Goal: Task Accomplishment & Management: Complete application form

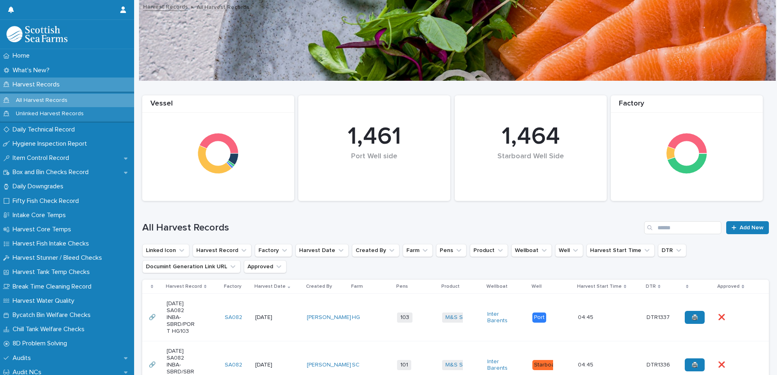
scroll to position [162, 0]
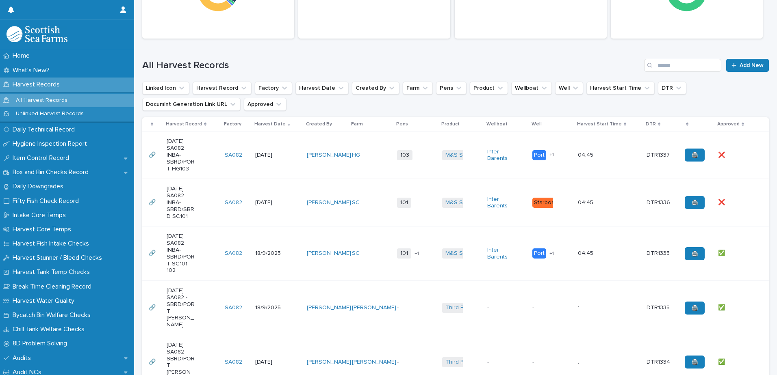
click at [202, 314] on div "[DATE] SA082 -SBRD/PORT [PERSON_NAME]" at bounding box center [193, 308] width 52 height 48
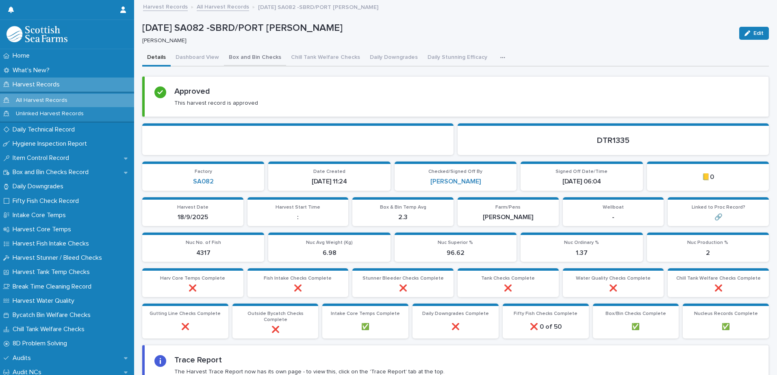
click at [241, 58] on button "Box and Bin Checks" at bounding box center [255, 58] width 62 height 17
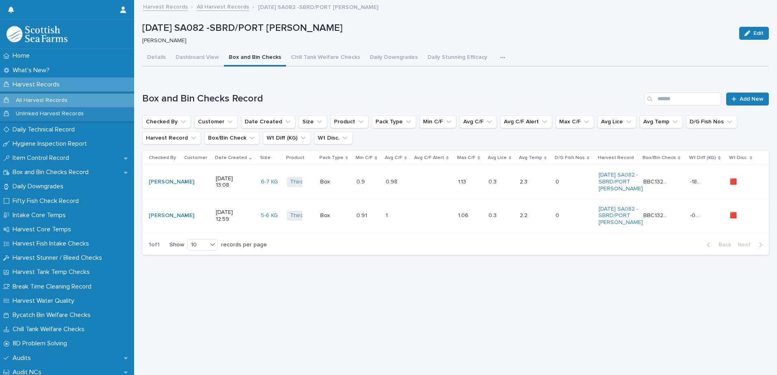
click at [500, 58] on div "button" at bounding box center [504, 58] width 8 height 6
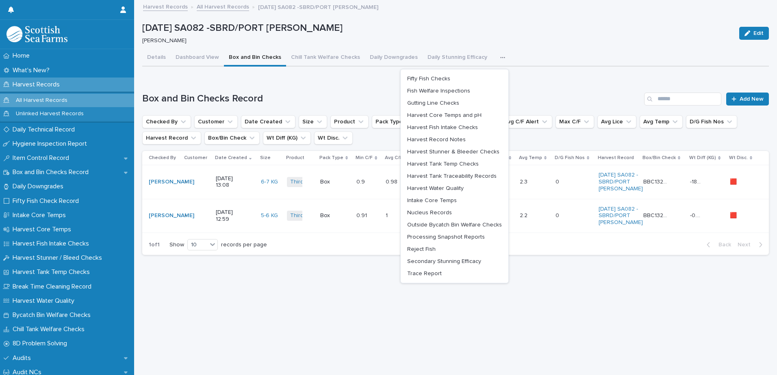
drag, startPoint x: 321, startPoint y: 295, endPoint x: 329, endPoint y: 296, distance: 7.4
click at [321, 293] on div "Loading... Saving… Loading... Saving… [DATE] SA082 -SBRD/PORT [PERSON_NAME] Edi…" at bounding box center [455, 178] width 635 height 354
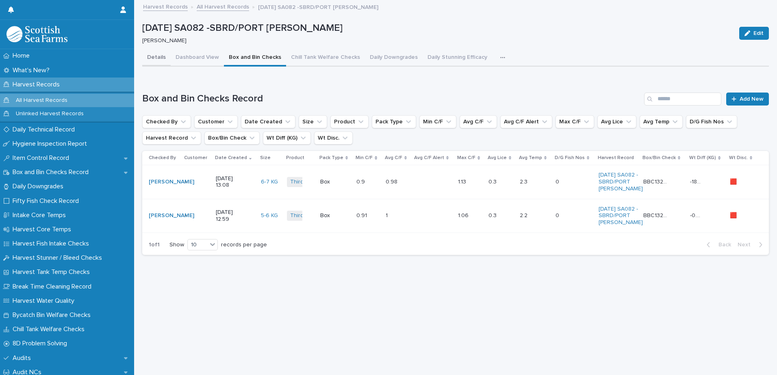
click at [160, 58] on button "Details" at bounding box center [156, 58] width 28 height 17
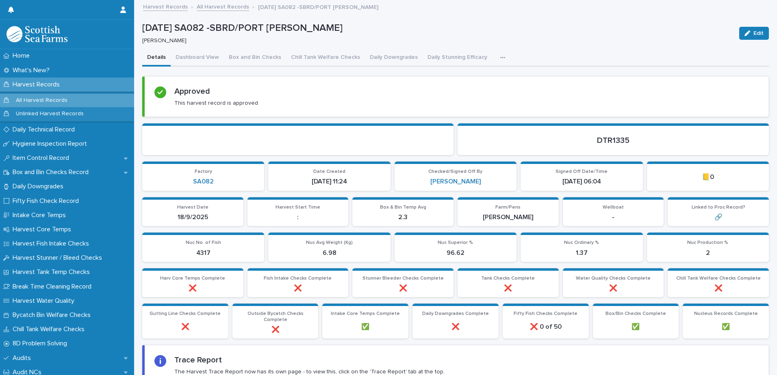
click at [221, 9] on link "All Harvest Records" at bounding box center [223, 6] width 52 height 9
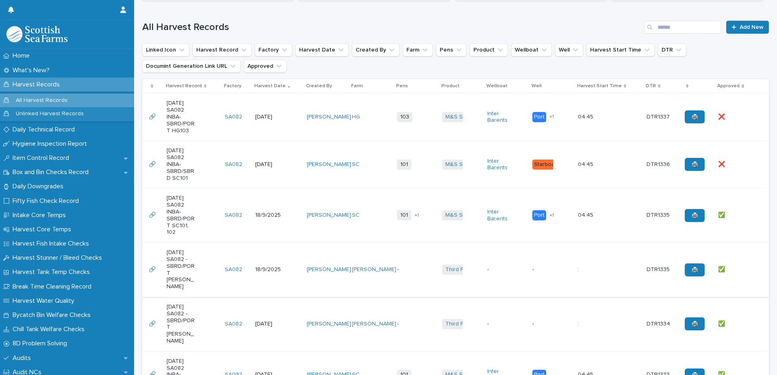
scroll to position [203, 0]
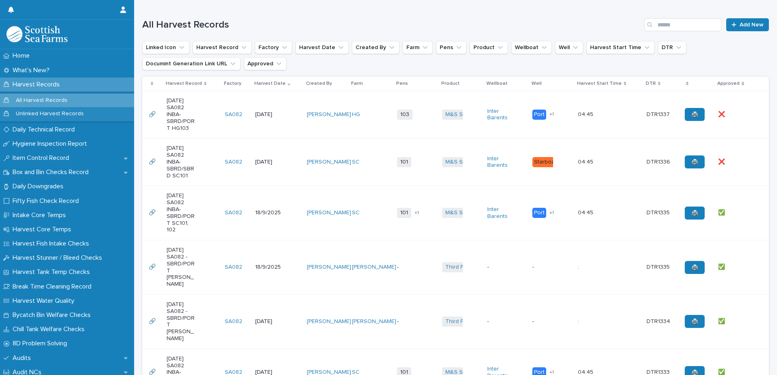
click at [206, 270] on div "[DATE] SA082 -SBRD/PORT [PERSON_NAME]" at bounding box center [193, 268] width 52 height 48
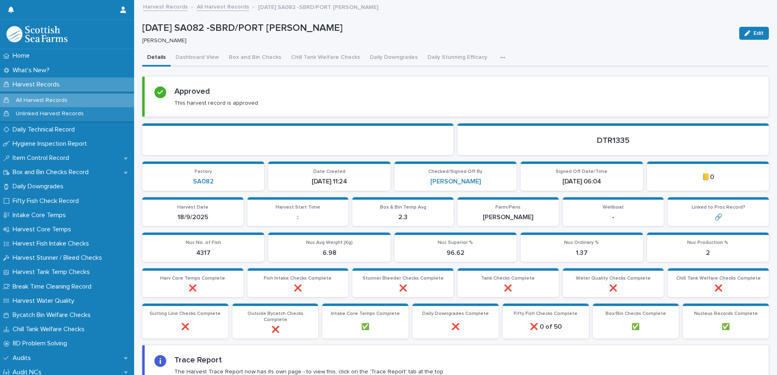
click at [495, 61] on button "button" at bounding box center [504, 58] width 18 height 16
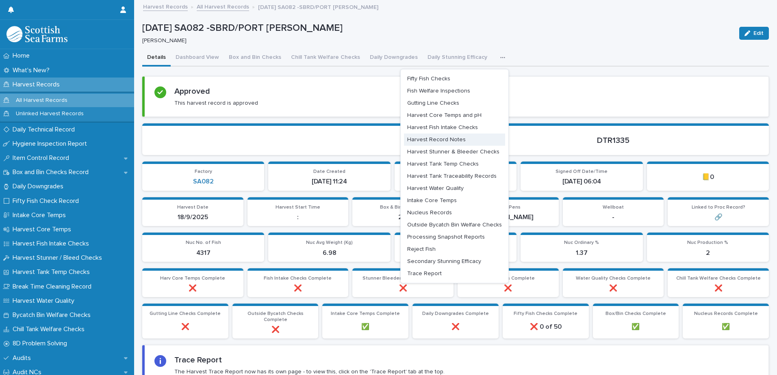
click at [440, 140] on span "Harvest Record Notes" at bounding box center [436, 140] width 58 height 6
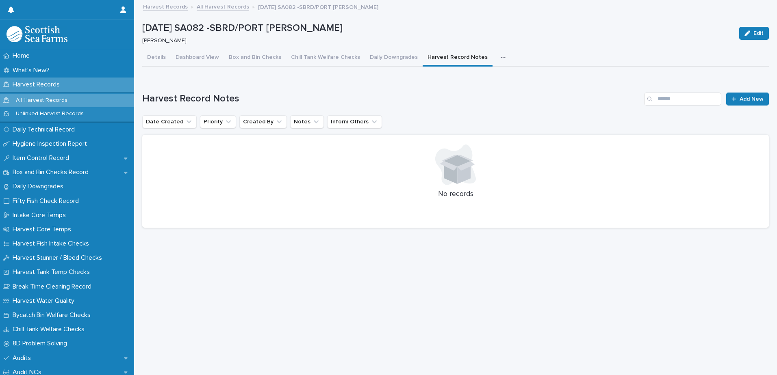
drag, startPoint x: 166, startPoint y: 59, endPoint x: 208, endPoint y: 48, distance: 43.5
click at [166, 59] on button "Details" at bounding box center [156, 58] width 28 height 17
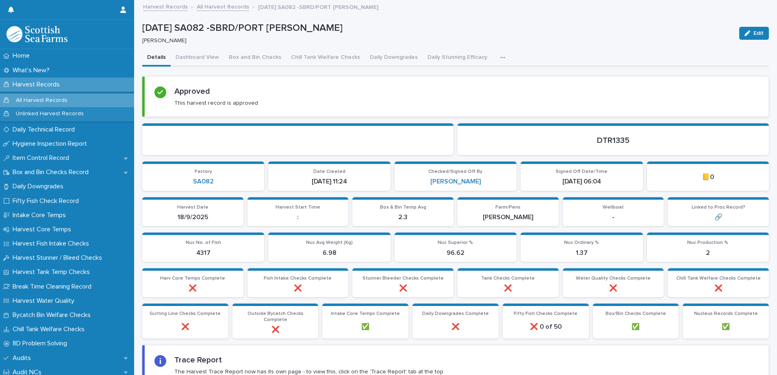
click at [495, 61] on button "button" at bounding box center [504, 58] width 18 height 16
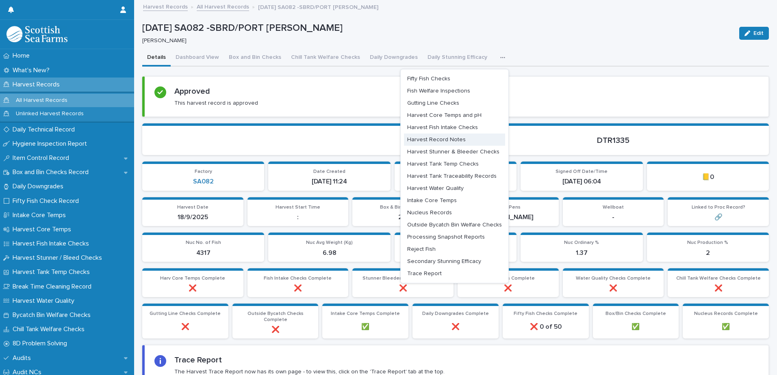
click at [449, 142] on span "Harvest Record Notes" at bounding box center [436, 140] width 58 height 6
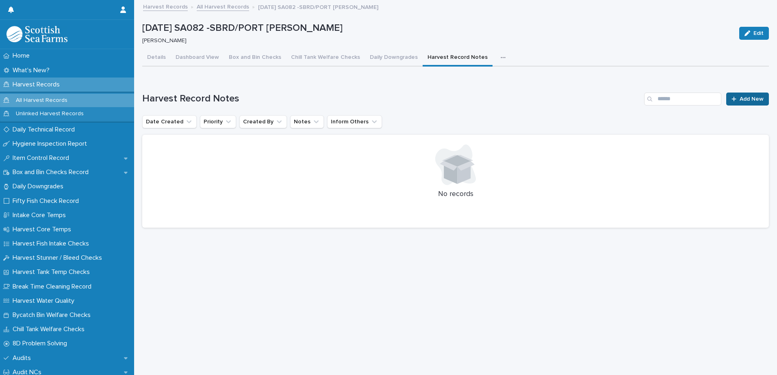
click at [747, 99] on span "Add New" at bounding box center [751, 99] width 24 height 6
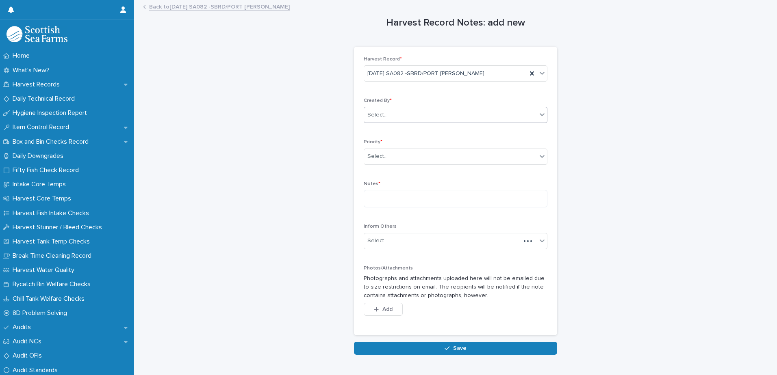
click at [409, 120] on div "Select..." at bounding box center [450, 114] width 173 height 13
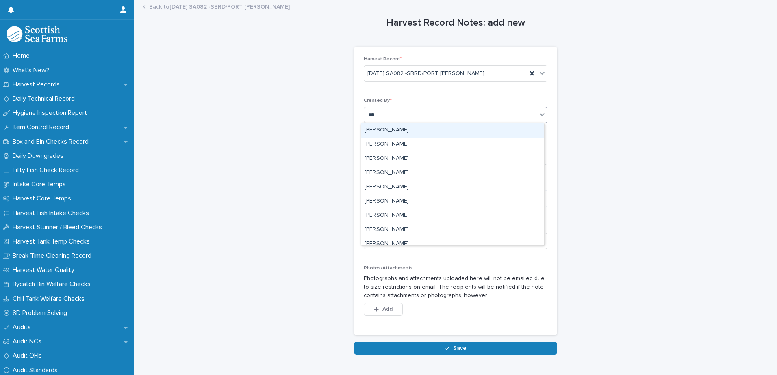
type input "*****"
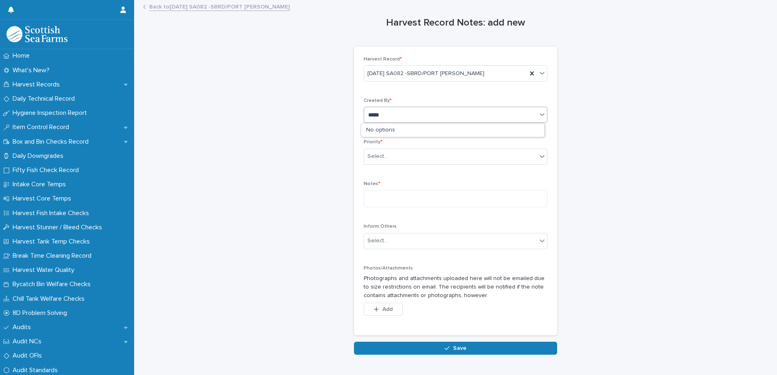
click at [380, 116] on input "*****" at bounding box center [375, 115] width 15 height 7
drag, startPoint x: 382, startPoint y: 113, endPoint x: 360, endPoint y: 117, distance: 22.8
click at [364, 118] on div "Select..." at bounding box center [456, 115] width 184 height 16
type input "*****"
click at [401, 129] on div "[PERSON_NAME]" at bounding box center [452, 130] width 183 height 14
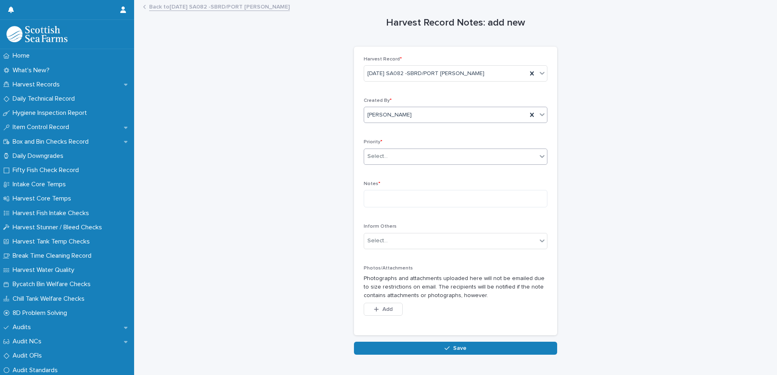
click at [388, 157] on div "Select..." at bounding box center [450, 156] width 173 height 13
drag, startPoint x: 388, startPoint y: 191, endPoint x: 390, endPoint y: 186, distance: 5.8
click at [389, 186] on span "➡️Normal" at bounding box center [378, 186] width 29 height 9
click at [391, 186] on p "Notes *" at bounding box center [456, 184] width 184 height 6
click at [390, 197] on textarea at bounding box center [456, 198] width 184 height 17
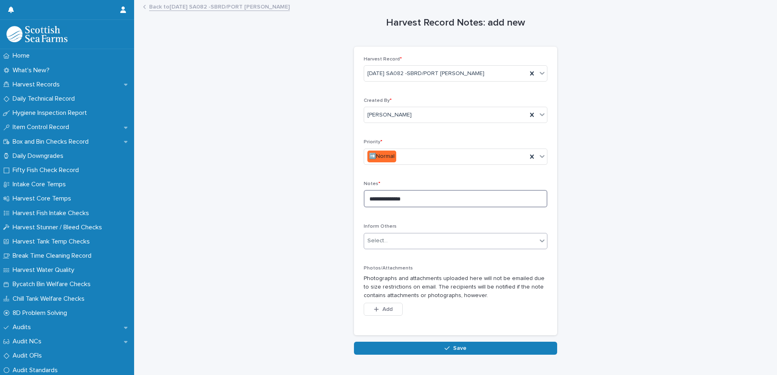
type textarea "**********"
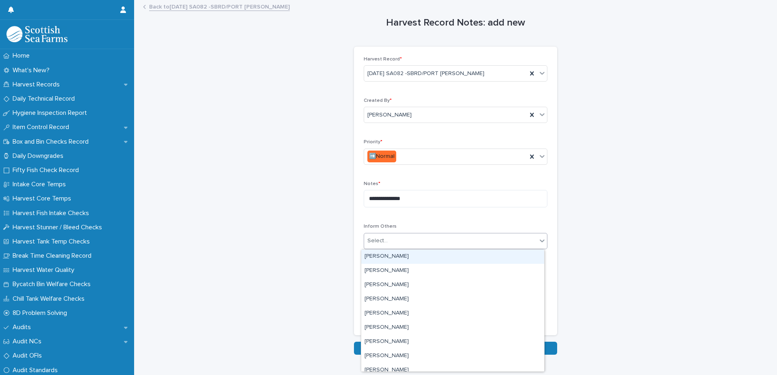
click at [397, 245] on div "Select..." at bounding box center [450, 240] width 173 height 13
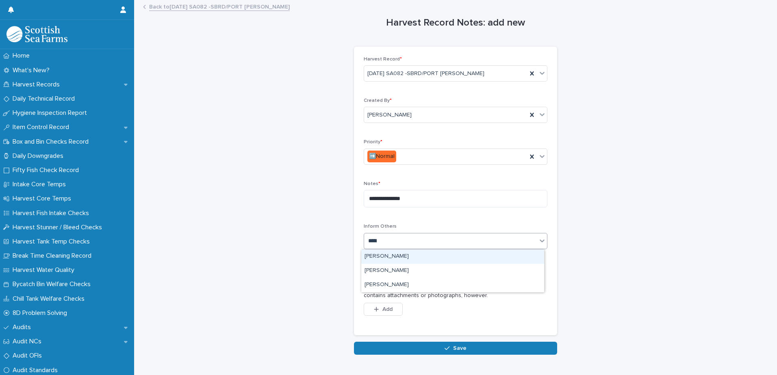
type input "******"
type input "*****"
click at [408, 256] on div "[PERSON_NAME]" at bounding box center [452, 257] width 183 height 14
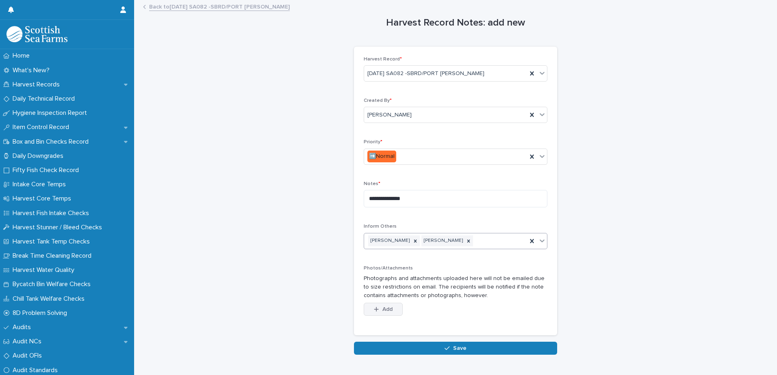
click at [390, 308] on button "Add" at bounding box center [383, 309] width 39 height 13
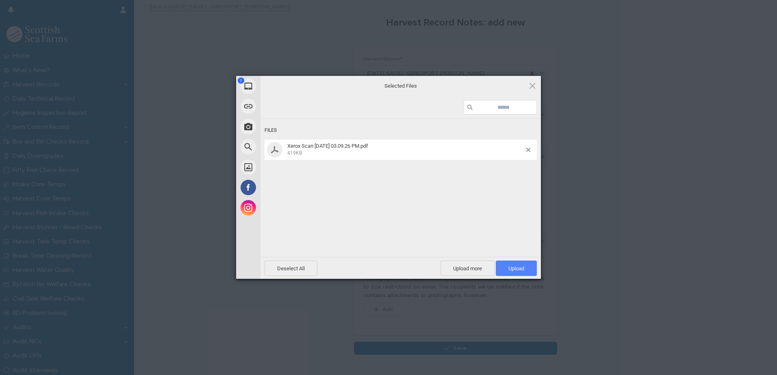
click at [516, 273] on span "Upload 1" at bounding box center [516, 268] width 41 height 15
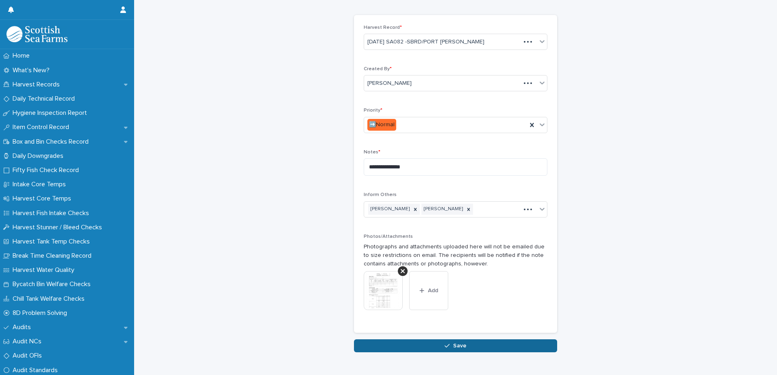
scroll to position [56, 0]
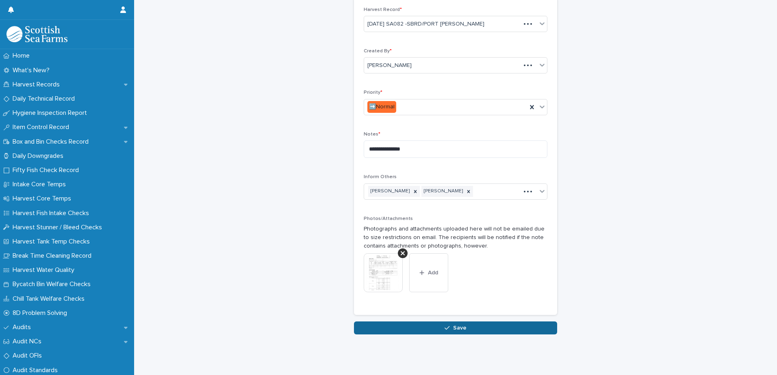
click at [449, 326] on button "Save" at bounding box center [455, 328] width 203 height 13
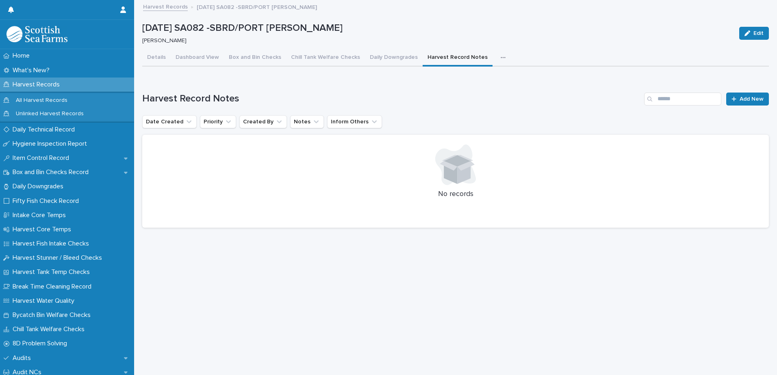
scroll to position [6, 0]
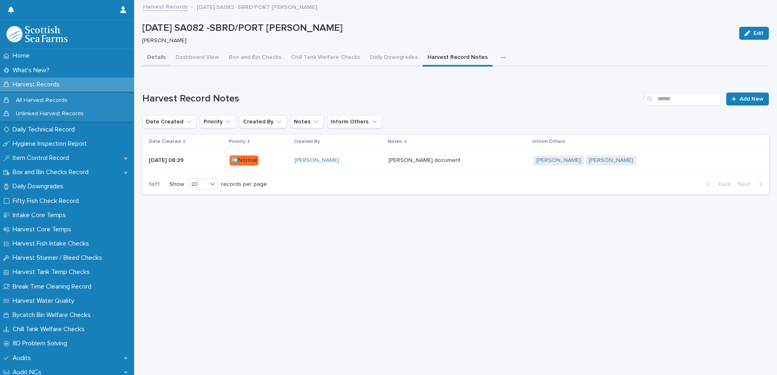
click at [159, 54] on div "Details Dashboard View Box and Bin Checks Chill Tank Welfare Checks Daily Downg…" at bounding box center [455, 126] width 626 height 152
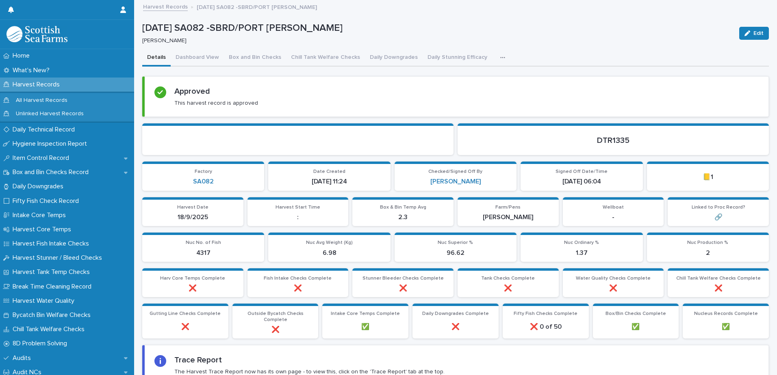
click at [165, 9] on link "Harvest Records" at bounding box center [165, 6] width 45 height 9
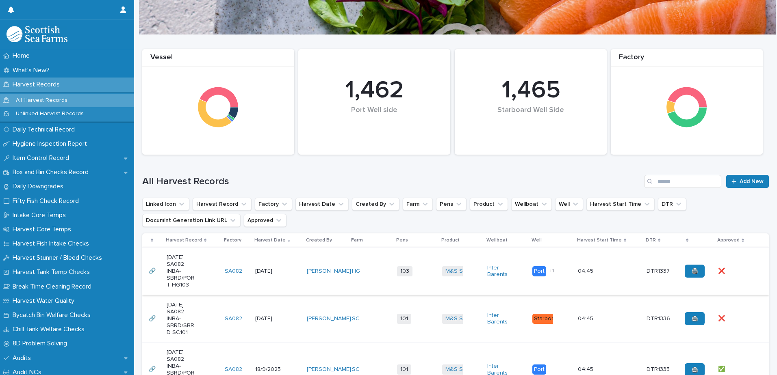
scroll to position [122, 0]
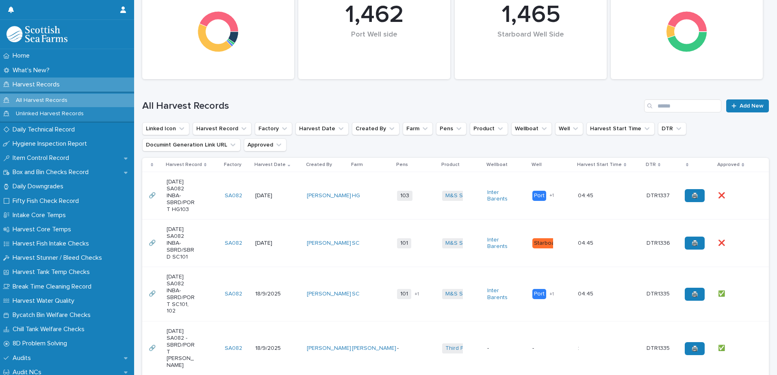
click at [210, 194] on div "[DATE] SA082 INBA-SBRD/PORT HG103" at bounding box center [193, 195] width 52 height 41
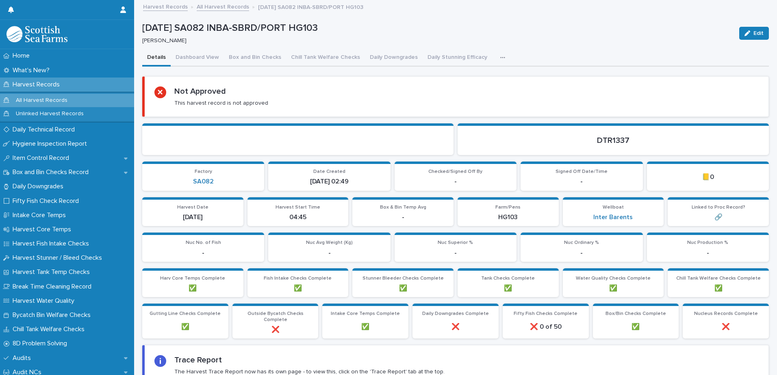
click at [224, 6] on link "All Harvest Records" at bounding box center [223, 6] width 52 height 9
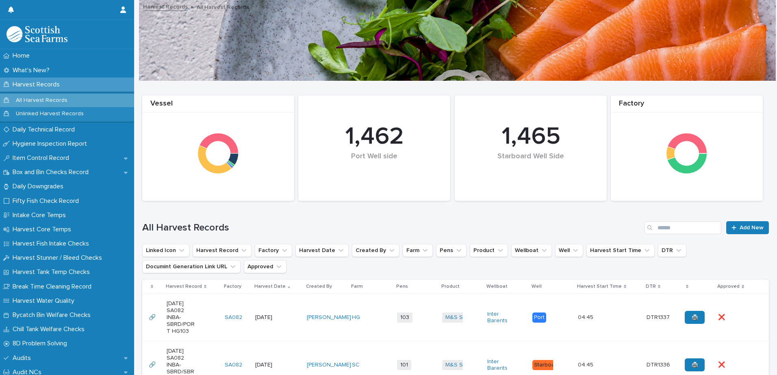
scroll to position [81, 0]
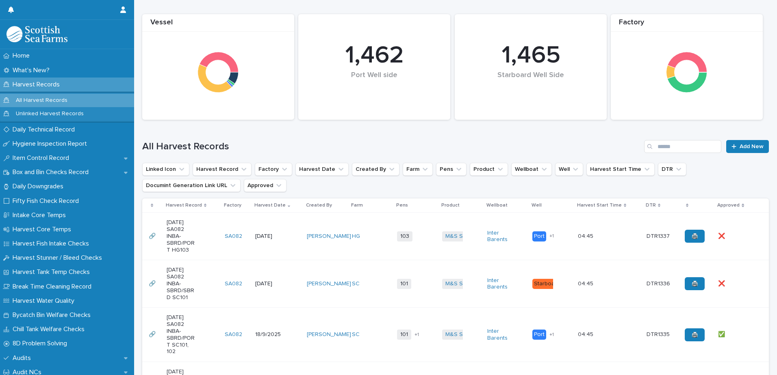
click at [195, 244] on p "[DATE] SA082 INBA-SBRD/PORT HG103" at bounding box center [181, 236] width 29 height 34
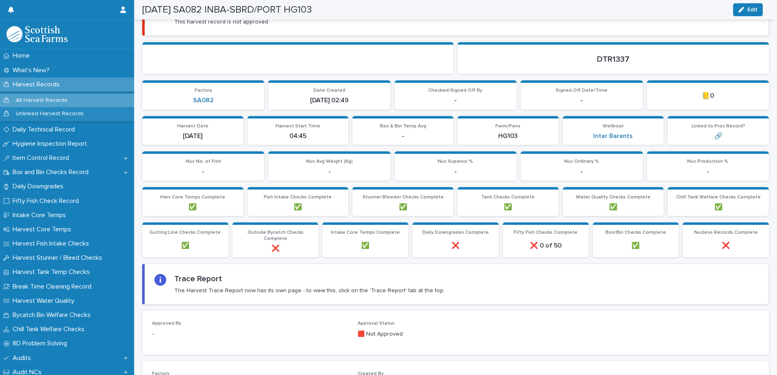
scroll to position [82, 0]
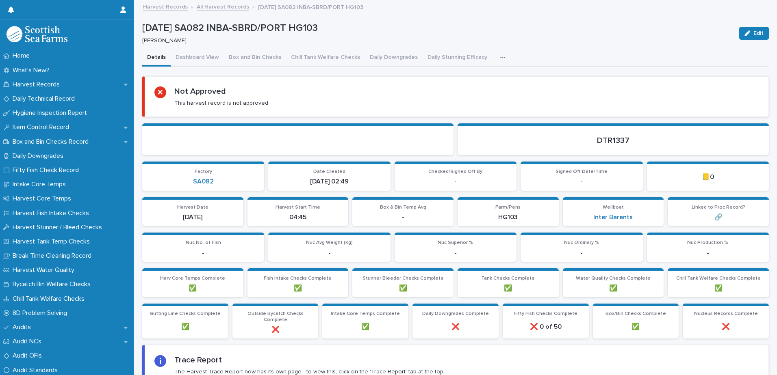
click at [218, 9] on link "All Harvest Records" at bounding box center [223, 6] width 52 height 9
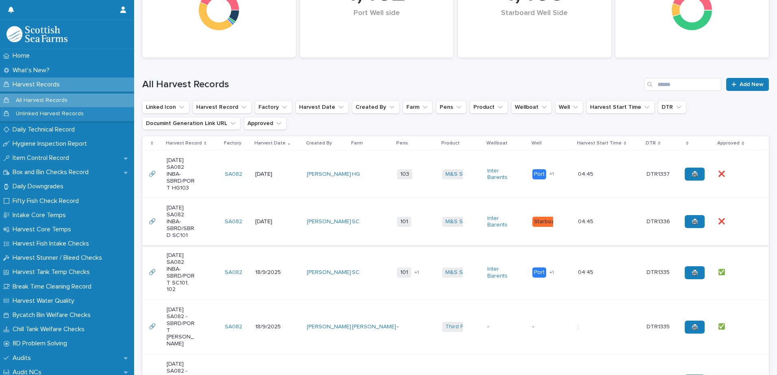
scroll to position [162, 0]
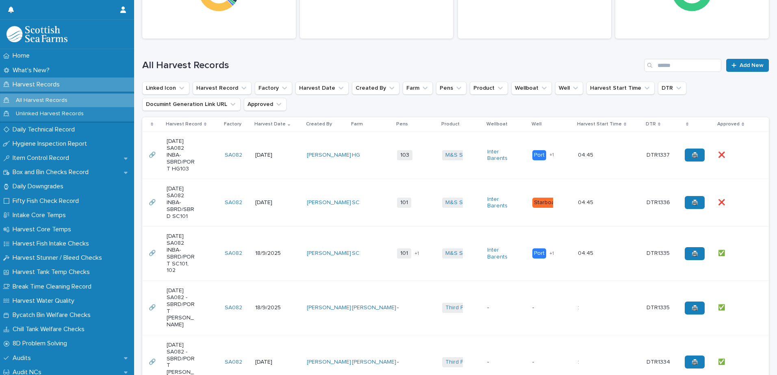
click at [199, 207] on div "[DATE] SA082 INBA-SBRD/SBRD SC101" at bounding box center [193, 202] width 52 height 41
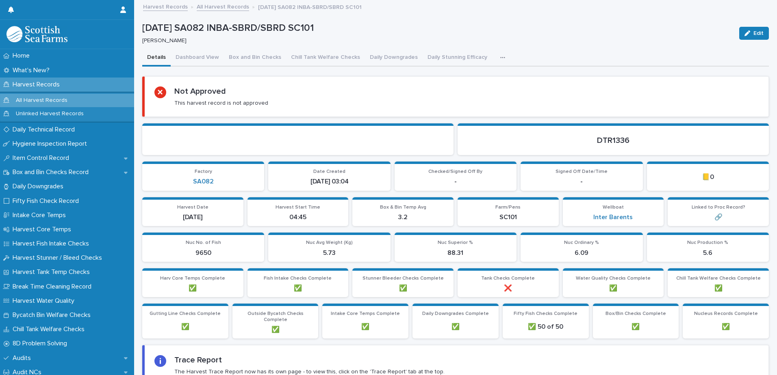
click at [500, 58] on icon "button" at bounding box center [502, 58] width 5 height 6
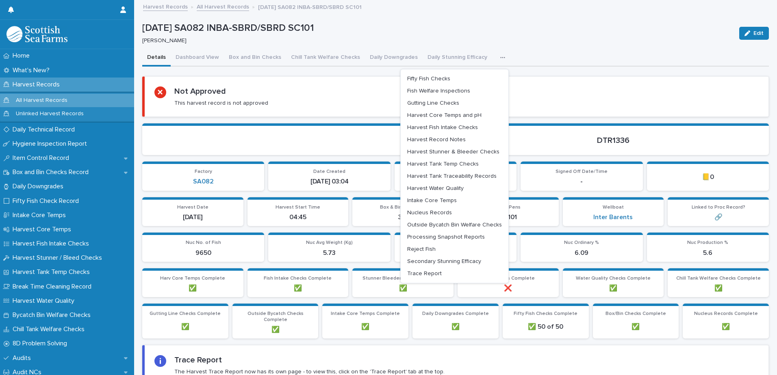
click at [563, 280] on section "Water Quality Checks Complete ✅" at bounding box center [613, 283] width 101 height 29
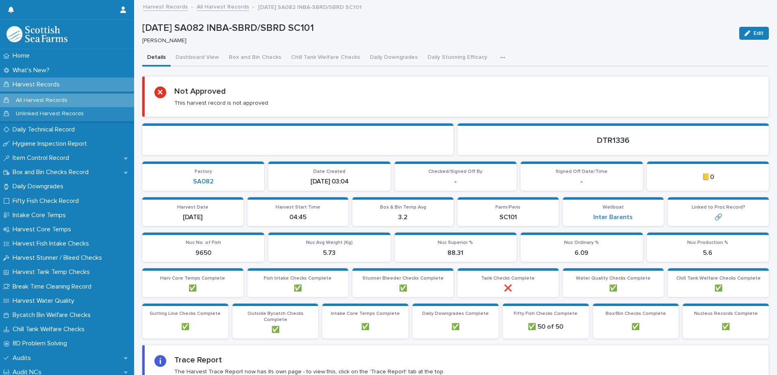
click at [496, 61] on button "button" at bounding box center [504, 58] width 18 height 16
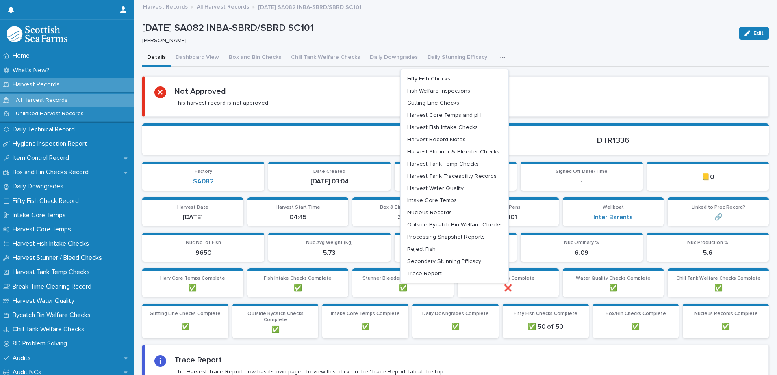
click at [558, 181] on p "-" at bounding box center [581, 182] width 112 height 8
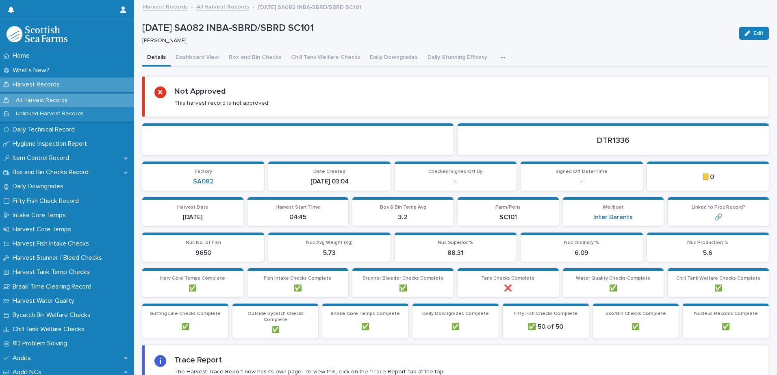
click at [500, 55] on icon "button" at bounding box center [502, 58] width 5 height 6
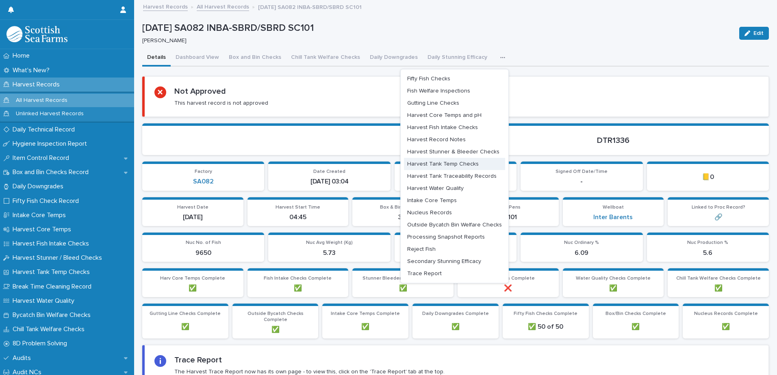
click at [453, 168] on button "Harvest Tank Temp Checks" at bounding box center [454, 164] width 101 height 12
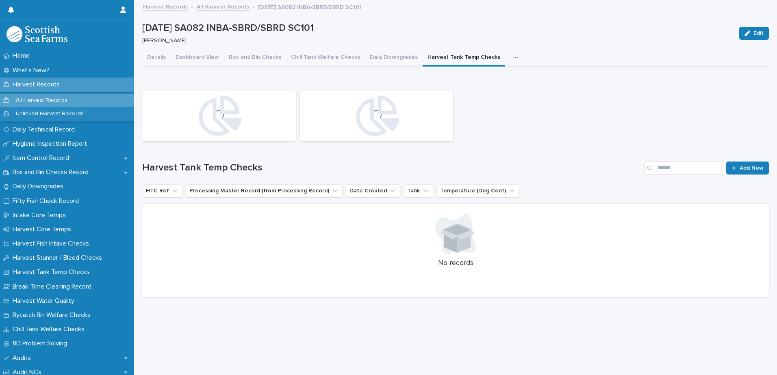
scroll to position [6, 0]
click at [735, 162] on link "Add New" at bounding box center [747, 168] width 43 height 13
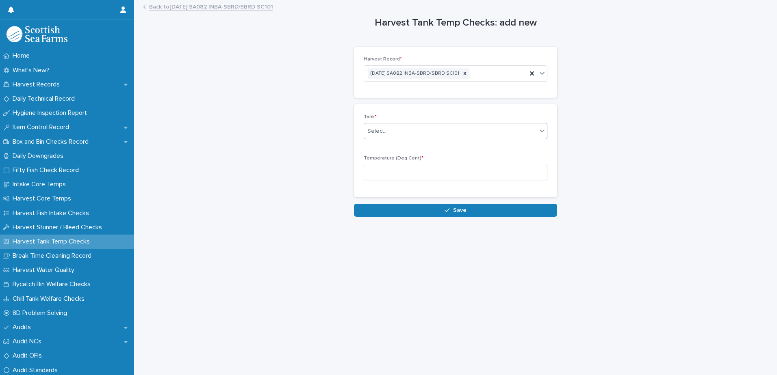
click at [420, 131] on div "Select..." at bounding box center [450, 131] width 173 height 13
click at [598, 136] on div "Harvest Tank Temp Checks: add new Loading... Saving… Loading... Saving… Loading…" at bounding box center [455, 109] width 626 height 216
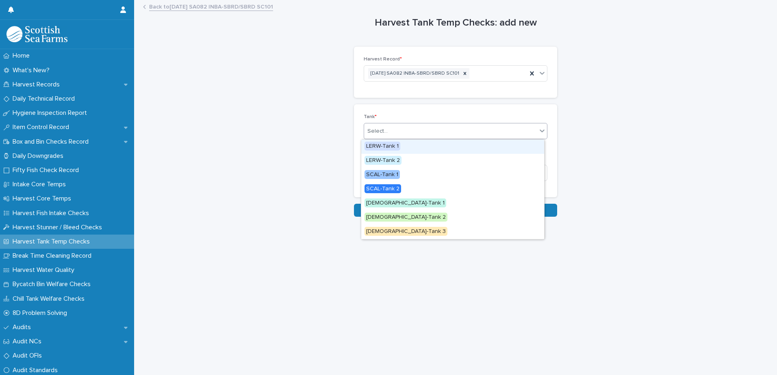
click at [405, 130] on div "Select..." at bounding box center [450, 131] width 173 height 13
click at [611, 154] on div "Harvest Tank Temp Checks: add new Loading... Saving… Loading... Saving… Loading…" at bounding box center [455, 109] width 626 height 216
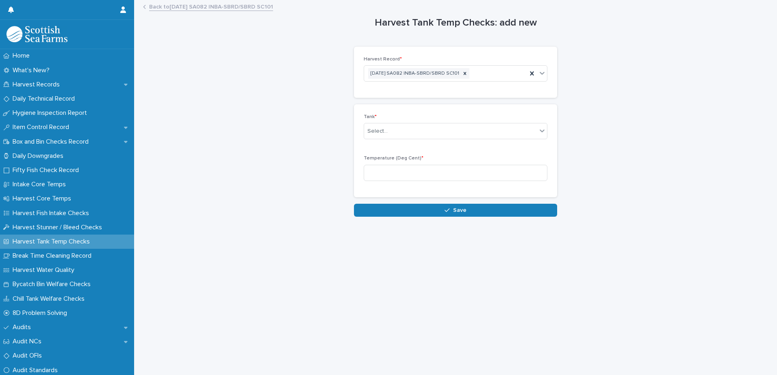
click at [235, 8] on link "Back to 19-09-2025 SA082 INBA-SBRD/SBRD SC101" at bounding box center [211, 6] width 124 height 9
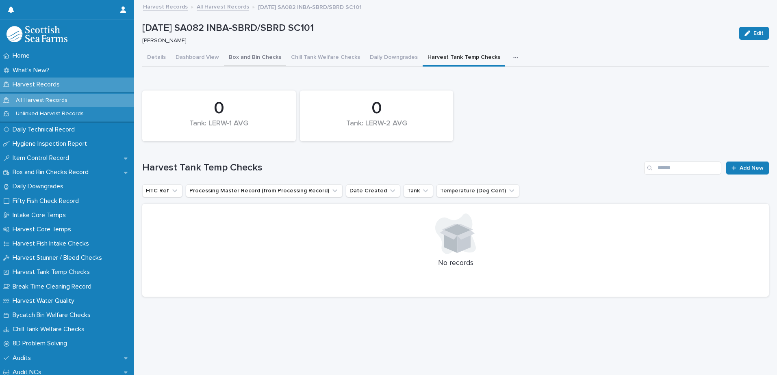
click at [162, 57] on button "Details" at bounding box center [156, 58] width 28 height 17
